Goal: Task Accomplishment & Management: Manage account settings

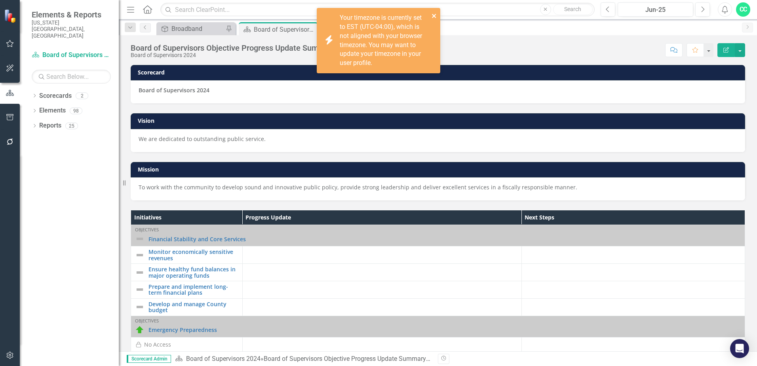
click at [435, 16] on icon "close" at bounding box center [434, 16] width 6 height 6
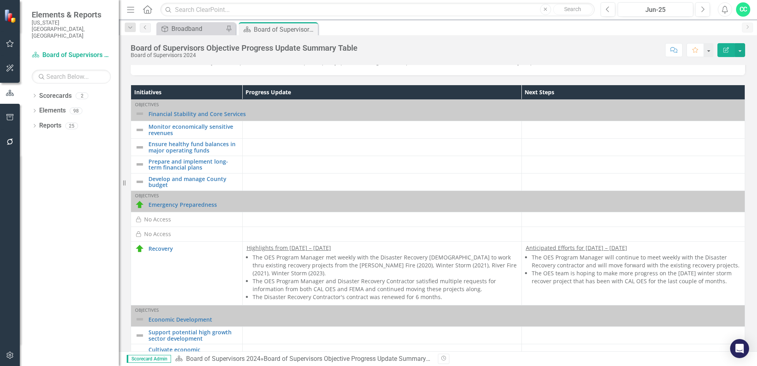
scroll to position [79, 0]
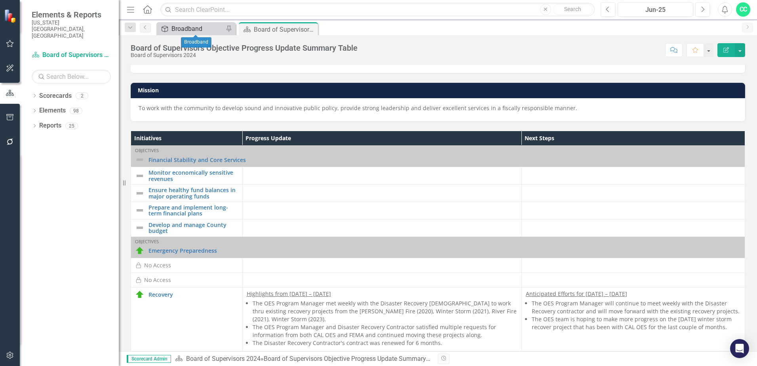
click at [193, 28] on div "Broadband" at bounding box center [197, 29] width 52 height 10
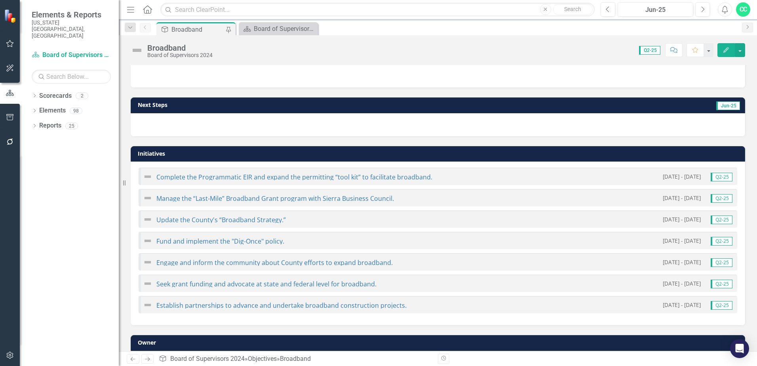
scroll to position [112, 0]
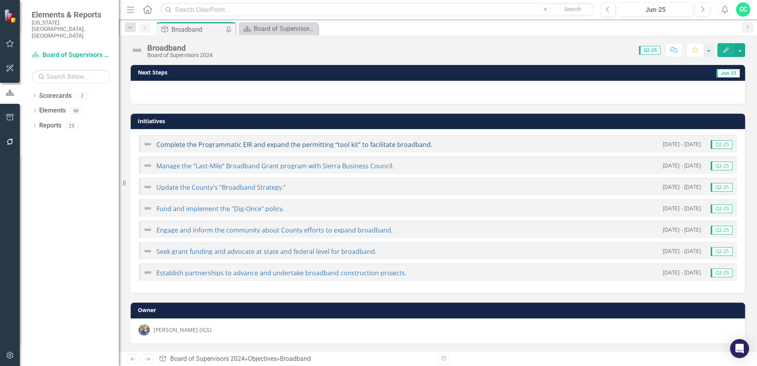
click at [344, 144] on link "Complete the Programmatic EIR and expand the permitting “tool kit” to facilitat…" at bounding box center [294, 144] width 276 height 9
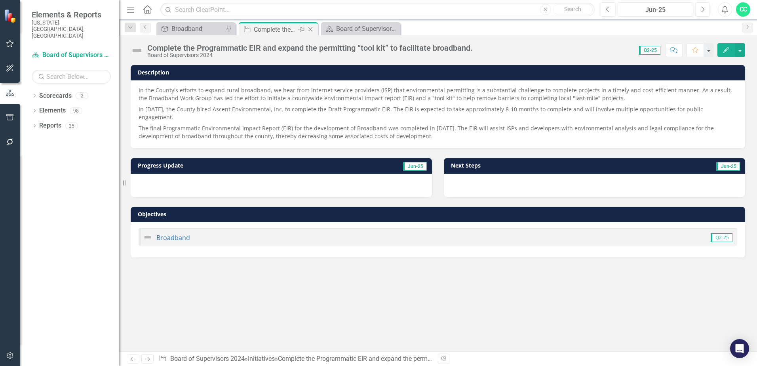
click at [311, 28] on icon "Close" at bounding box center [310, 29] width 8 height 6
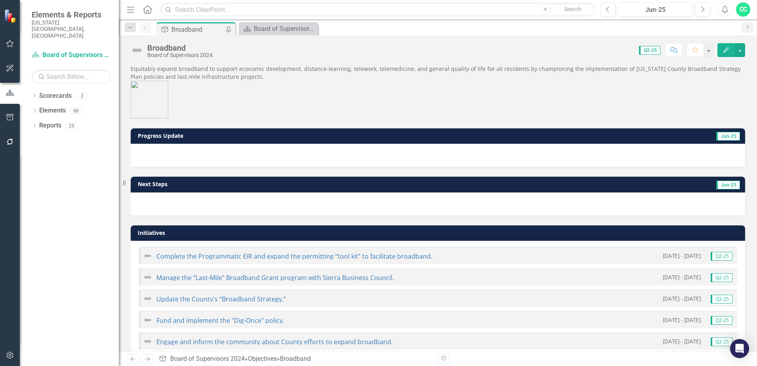
click at [727, 136] on span "Jun-25" at bounding box center [728, 136] width 24 height 9
click at [743, 51] on button "button" at bounding box center [740, 50] width 10 height 14
click at [622, 88] on span "Equitably expand broadband to support economic development, distance-learning, …" at bounding box center [438, 91] width 614 height 53
drag, startPoint x: 120, startPoint y: 137, endPoint x: 140, endPoint y: 141, distance: 20.5
click at [124, 138] on div "Resize" at bounding box center [122, 183] width 6 height 366
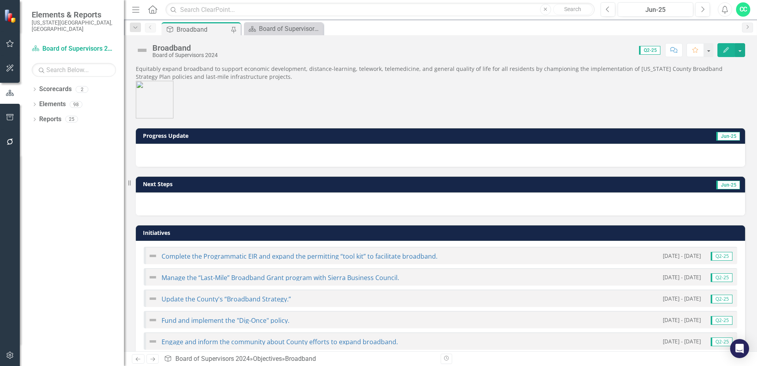
click at [158, 140] on td "Progress Update" at bounding box center [337, 137] width 388 height 12
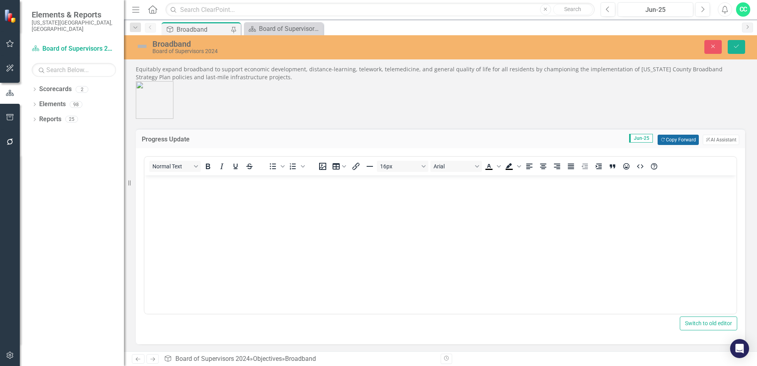
click at [676, 141] on button "Copy Forward Copy Forward" at bounding box center [677, 140] width 41 height 10
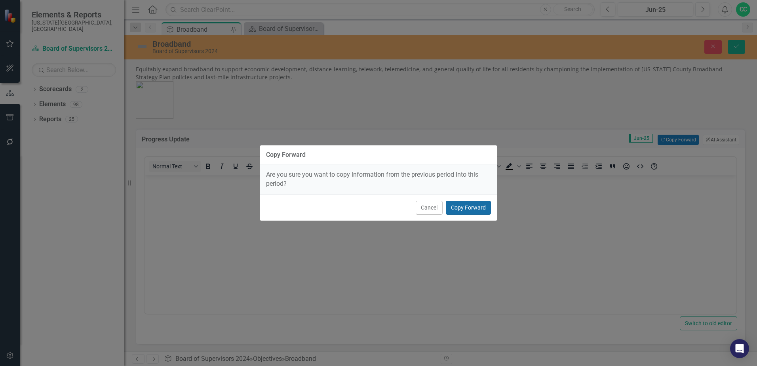
click at [478, 205] on button "Copy Forward" at bounding box center [468, 208] width 45 height 14
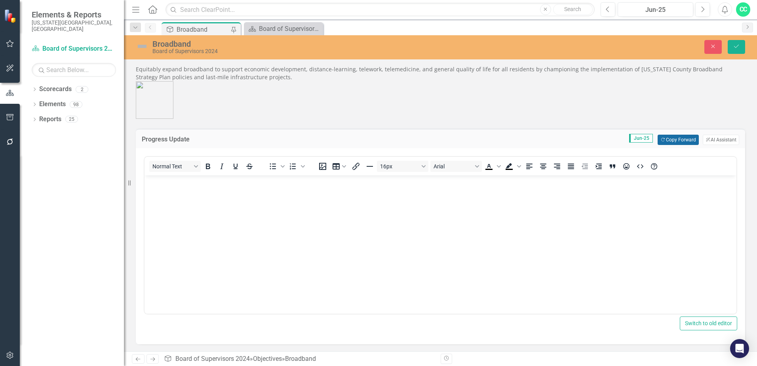
click at [667, 141] on button "Copy Forward Copy Forward" at bounding box center [677, 140] width 41 height 10
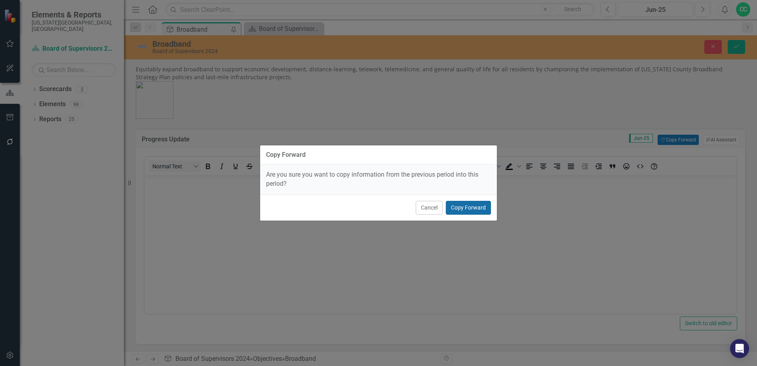
click at [458, 208] on button "Copy Forward" at bounding box center [468, 208] width 45 height 14
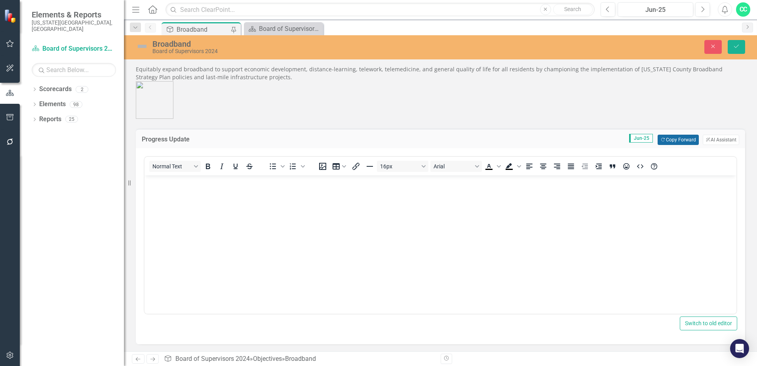
scroll to position [40, 0]
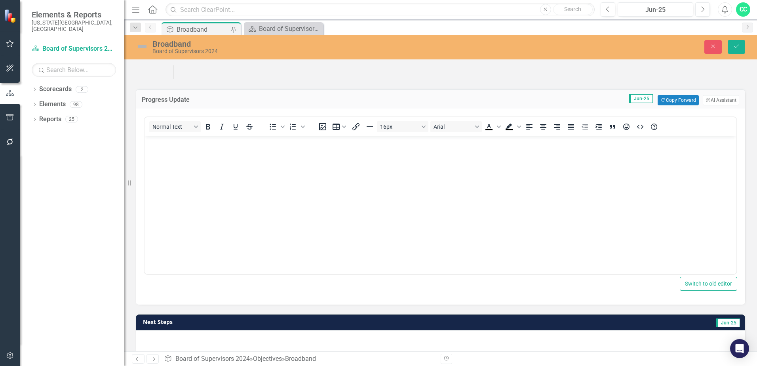
click at [749, 302] on div "Equitably expand broadband to support economic development, distance-learning, …" at bounding box center [440, 308] width 633 height 584
click at [711, 49] on icon "Close" at bounding box center [712, 47] width 7 height 6
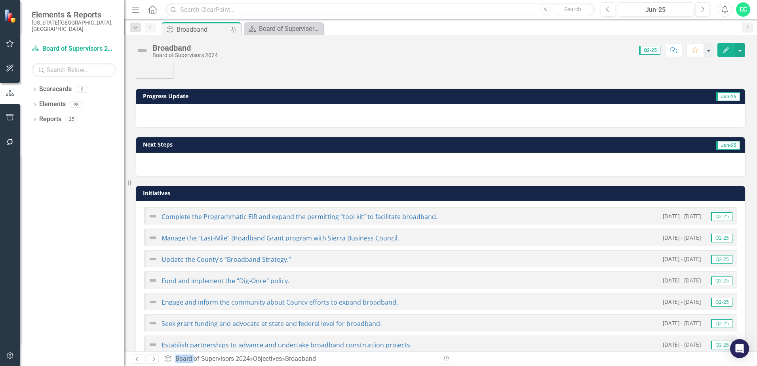
click at [727, 146] on span "Jun-25" at bounding box center [728, 145] width 24 height 9
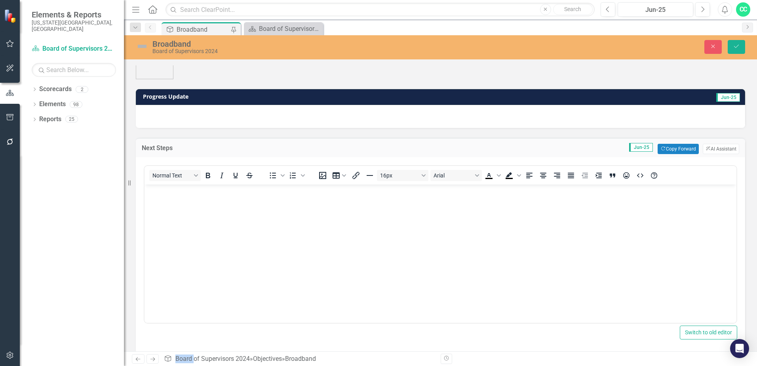
scroll to position [0, 0]
click at [677, 150] on button "Copy Forward Copy Forward" at bounding box center [677, 149] width 41 height 10
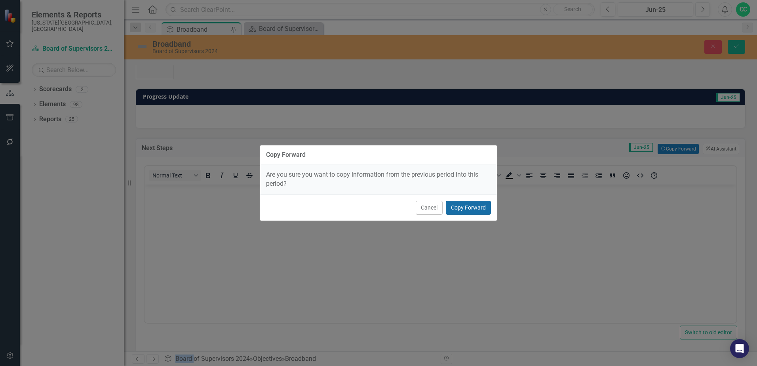
click at [475, 212] on button "Copy Forward" at bounding box center [468, 208] width 45 height 14
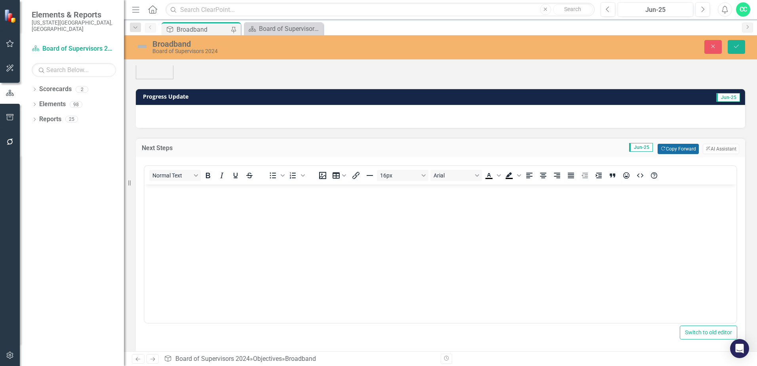
scroll to position [79, 0]
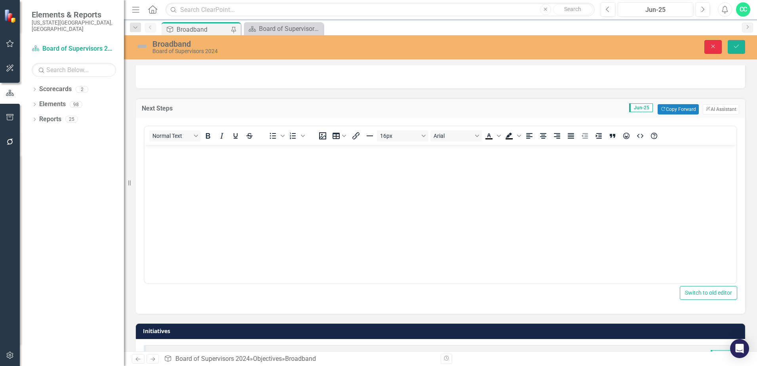
click at [713, 47] on icon "button" at bounding box center [713, 47] width 4 height 4
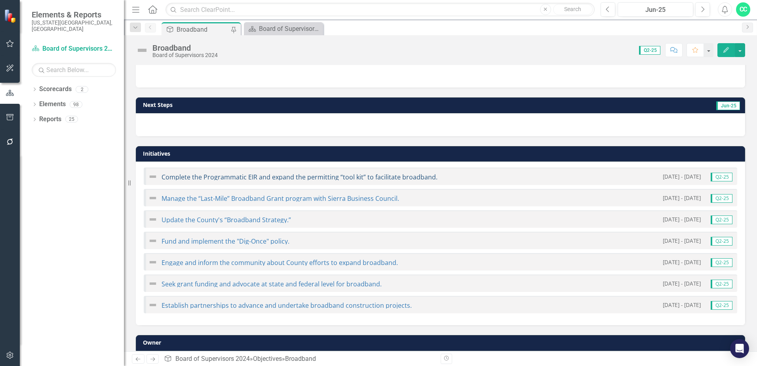
click at [417, 178] on link "Complete the Programmatic EIR and expand the permitting “tool kit” to facilitat…" at bounding box center [299, 177] width 276 height 9
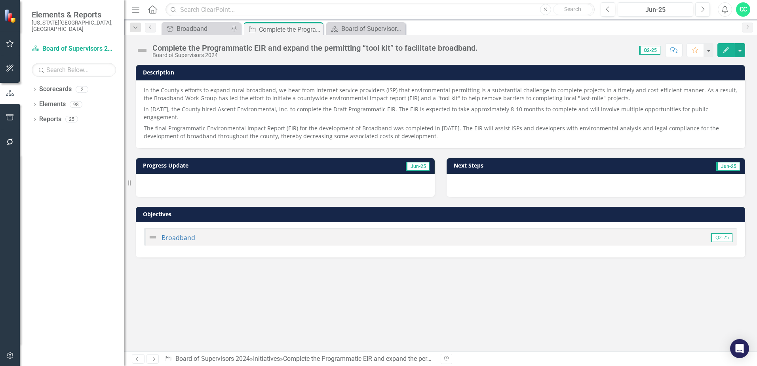
click at [391, 160] on td "Jun-25" at bounding box center [379, 166] width 101 height 12
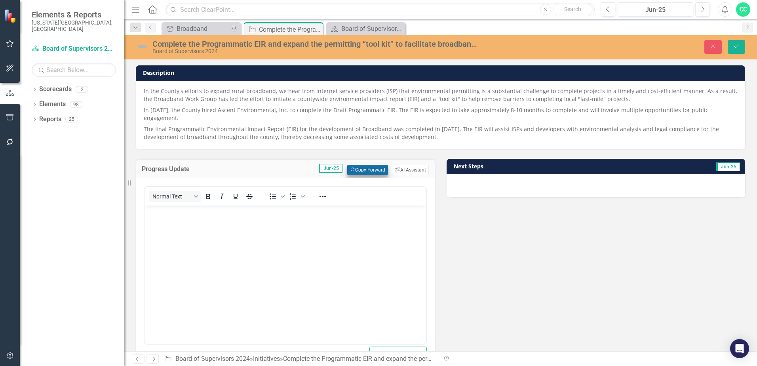
drag, startPoint x: 381, startPoint y: 171, endPoint x: 372, endPoint y: 159, distance: 14.5
click at [380, 167] on div "Progress Update Jun-25 Copy Forward Copy Forward ClearPoint AI AI Assistant Nor…" at bounding box center [285, 266] width 299 height 215
click at [372, 165] on button "Copy Forward Copy Forward" at bounding box center [367, 170] width 41 height 10
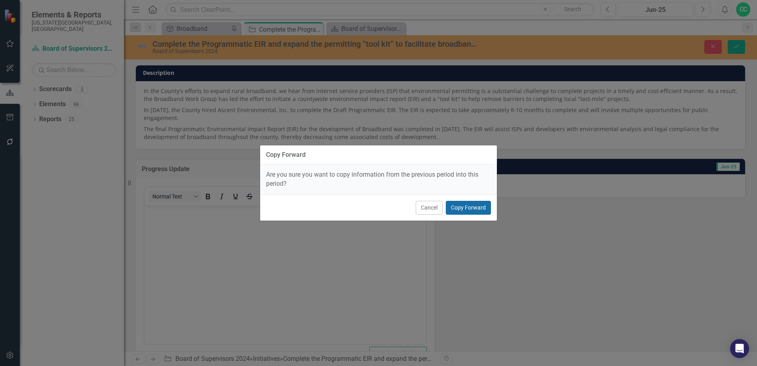
click at [479, 209] on button "Copy Forward" at bounding box center [468, 208] width 45 height 14
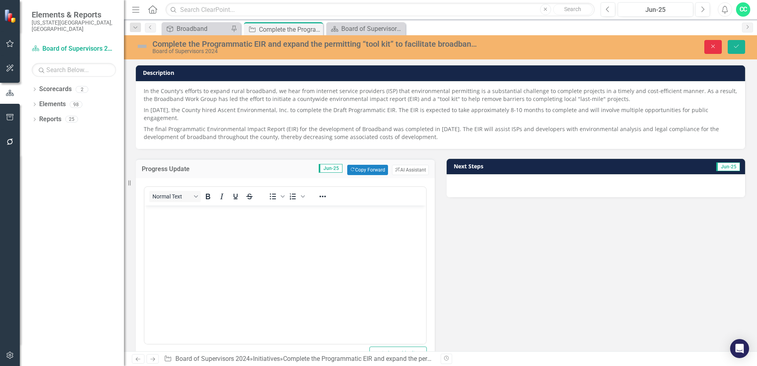
click at [720, 49] on button "Close" at bounding box center [712, 47] width 17 height 14
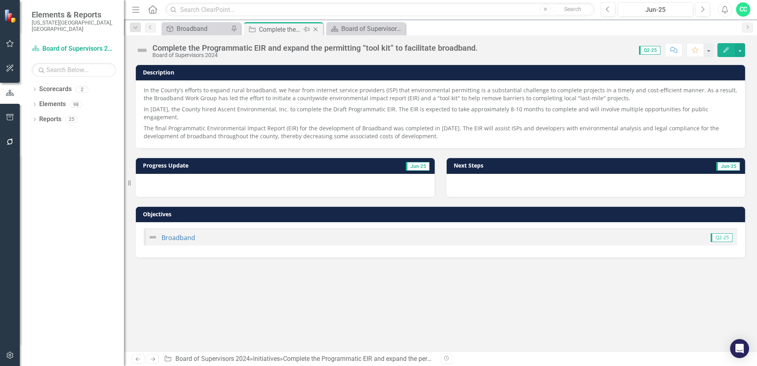
click at [316, 30] on icon at bounding box center [315, 29] width 4 height 4
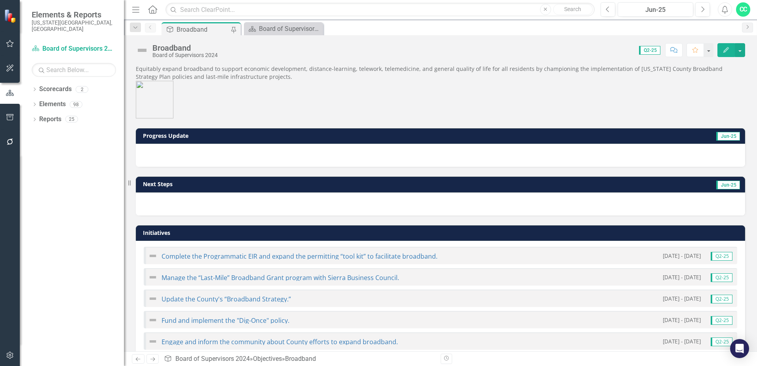
click at [645, 49] on span "Q2-25" at bounding box center [649, 50] width 21 height 9
click at [649, 53] on span "Q2-25" at bounding box center [649, 50] width 21 height 9
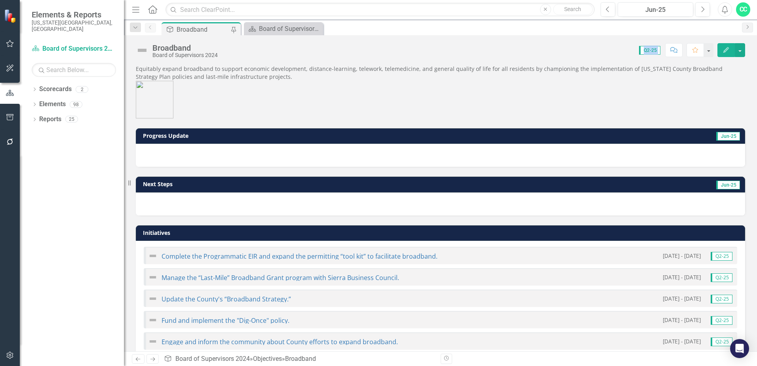
drag, startPoint x: 649, startPoint y: 53, endPoint x: 617, endPoint y: 75, distance: 39.0
click at [617, 75] on p "Equitably expand broadband to support economic development, distance-learning, …" at bounding box center [440, 73] width 609 height 16
click at [659, 81] on span "Equitably expand broadband to support economic development, distance-learning, …" at bounding box center [440, 91] width 609 height 53
